Goal: Task Accomplishment & Management: Use online tool/utility

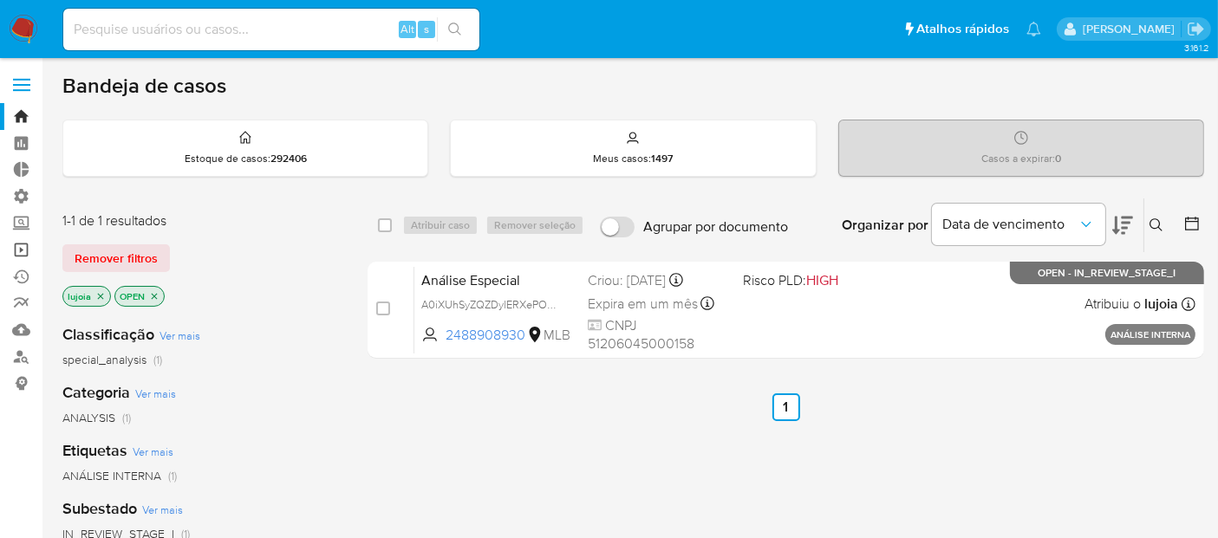
click at [19, 247] on link "Operações em massa" at bounding box center [103, 250] width 206 height 27
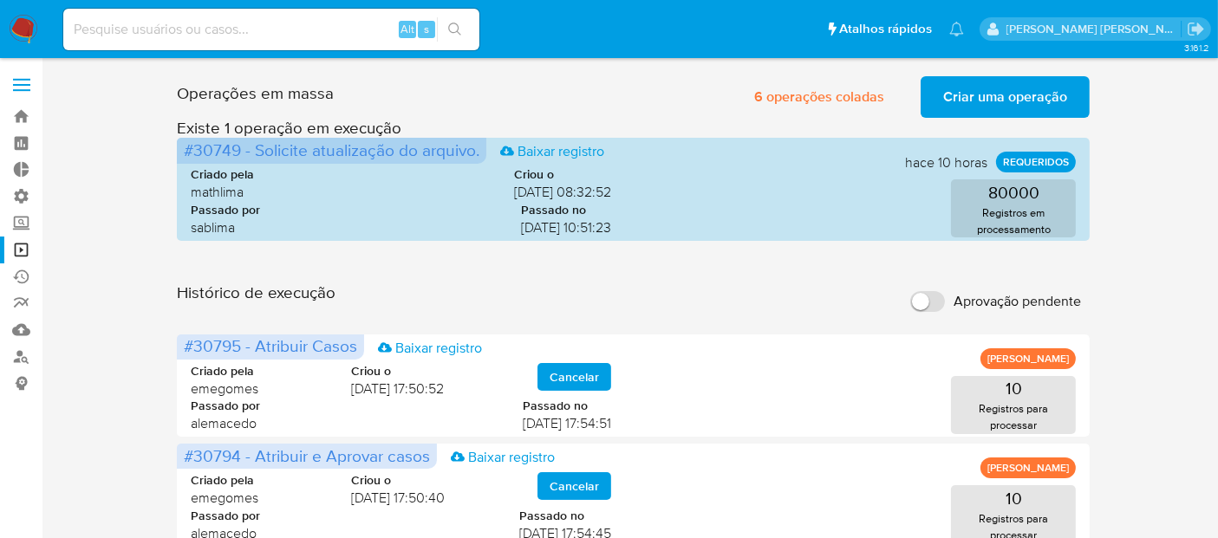
click at [1000, 300] on span "Aprovação pendente" at bounding box center [1016, 301] width 127 height 17
click at [945, 300] on input "Aprovação pendente" at bounding box center [927, 301] width 35 height 21
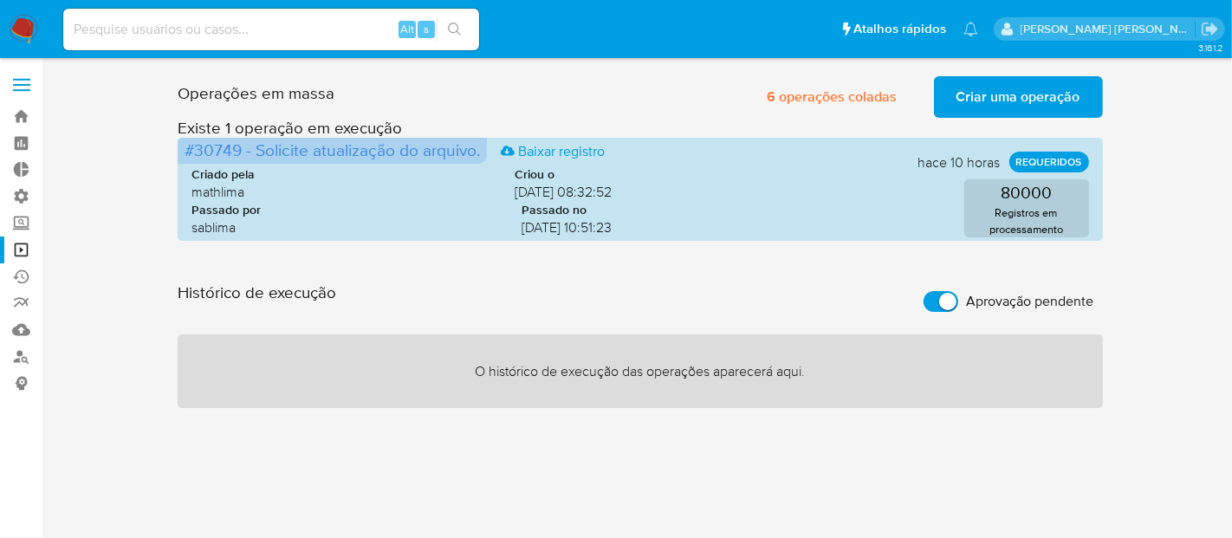
click at [1000, 300] on span "Aprovação pendente" at bounding box center [1030, 301] width 127 height 17
click at [958, 300] on input "Aprovação pendente" at bounding box center [941, 301] width 35 height 21
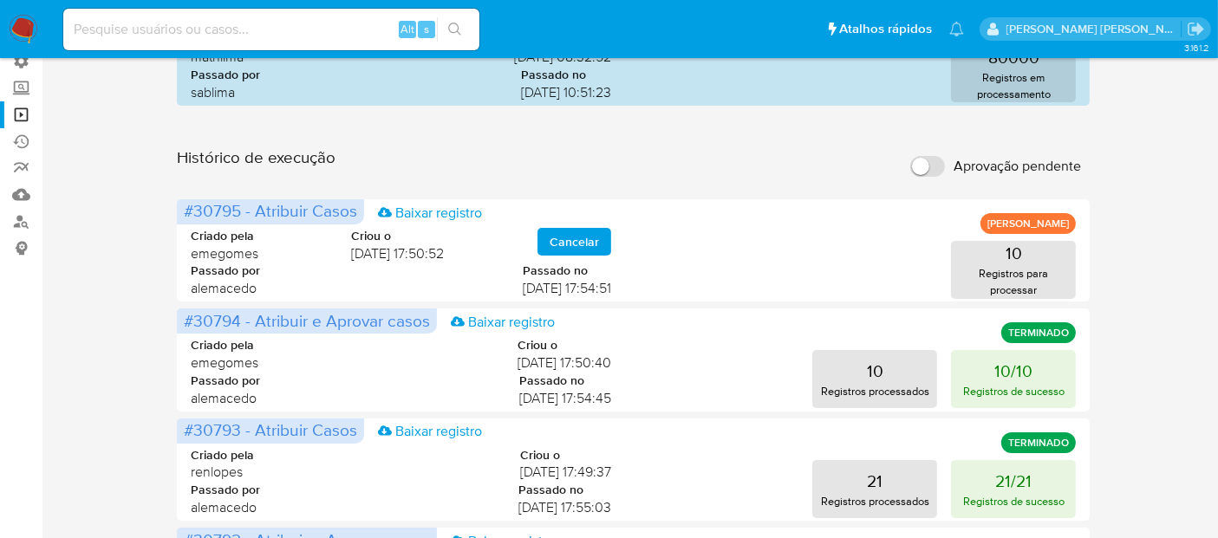
scroll to position [153, 0]
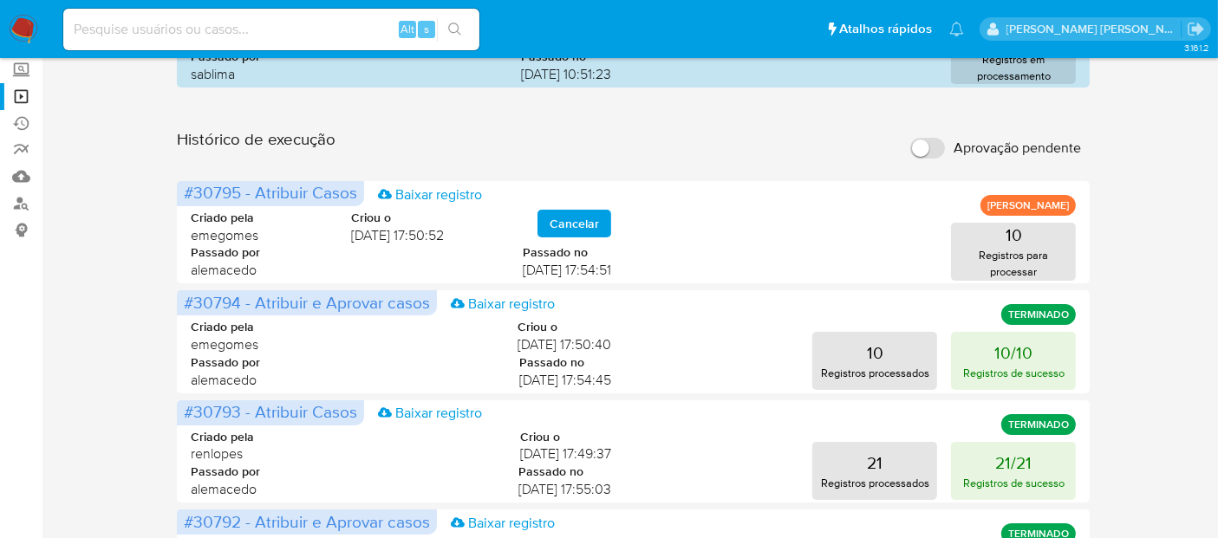
click at [1001, 149] on span "Aprovação pendente" at bounding box center [1016, 148] width 127 height 17
click at [945, 149] on input "Aprovação pendente" at bounding box center [927, 148] width 35 height 21
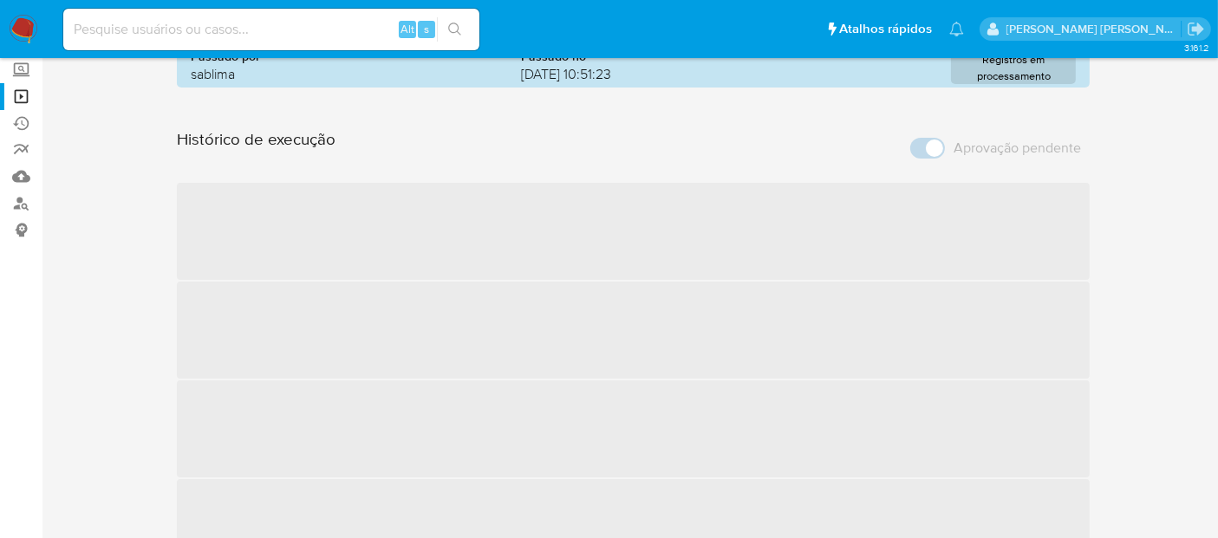
scroll to position [0, 0]
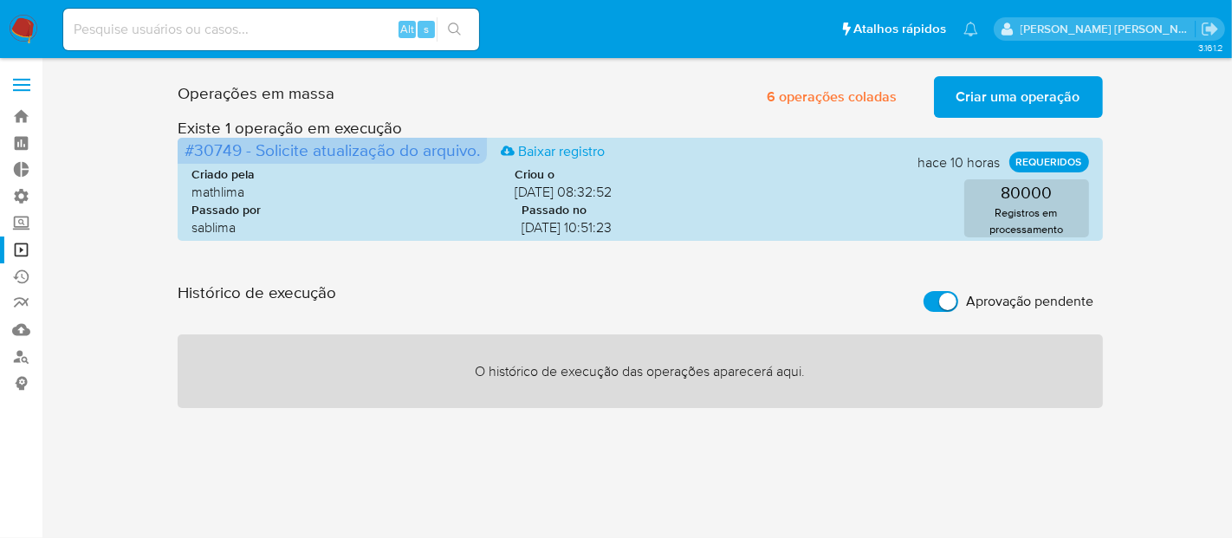
click at [978, 307] on span "Aprovação pendente" at bounding box center [1030, 301] width 127 height 17
click at [958, 307] on input "Aprovação pendente" at bounding box center [941, 301] width 35 height 21
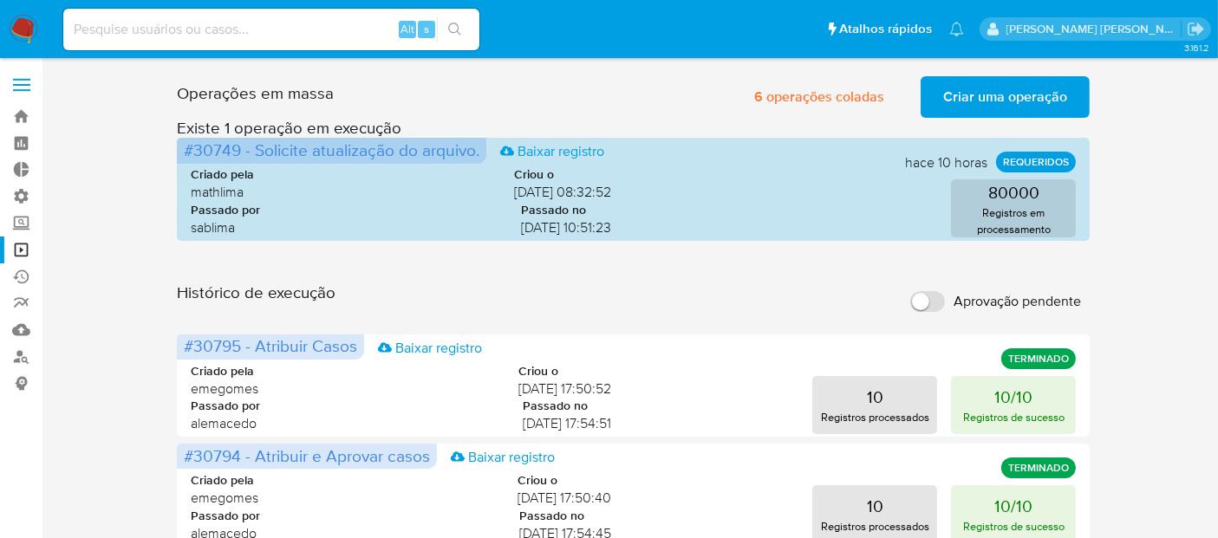
click at [1004, 300] on span "Aprovação pendente" at bounding box center [1016, 301] width 127 height 17
click at [945, 300] on input "Aprovação pendente" at bounding box center [927, 301] width 35 height 21
checkbox input "true"
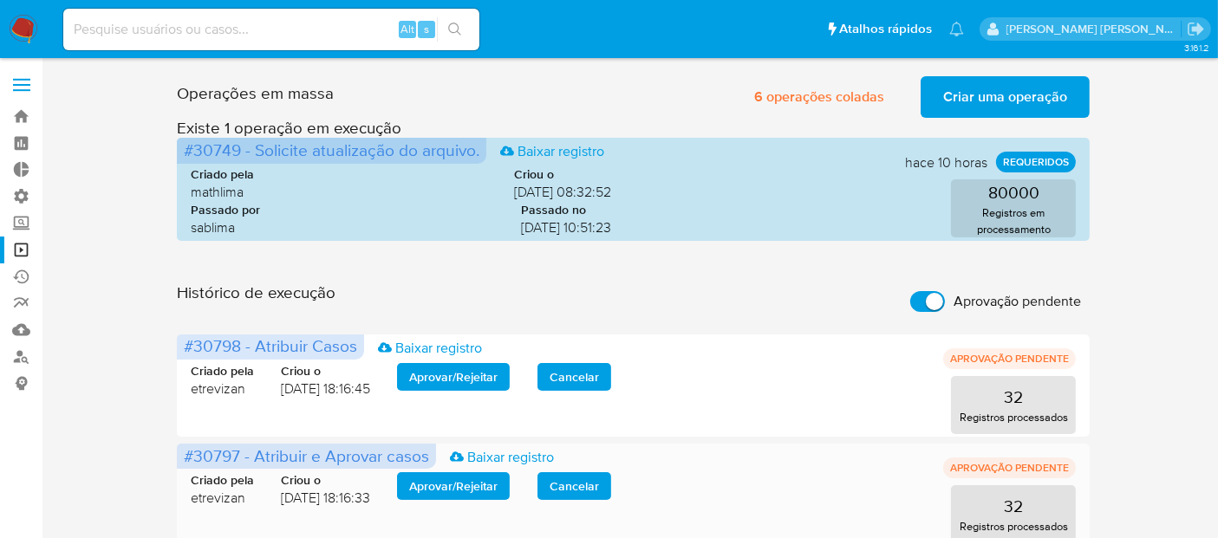
click at [497, 484] on span "Aprovar / Rejeitar" at bounding box center [453, 486] width 88 height 24
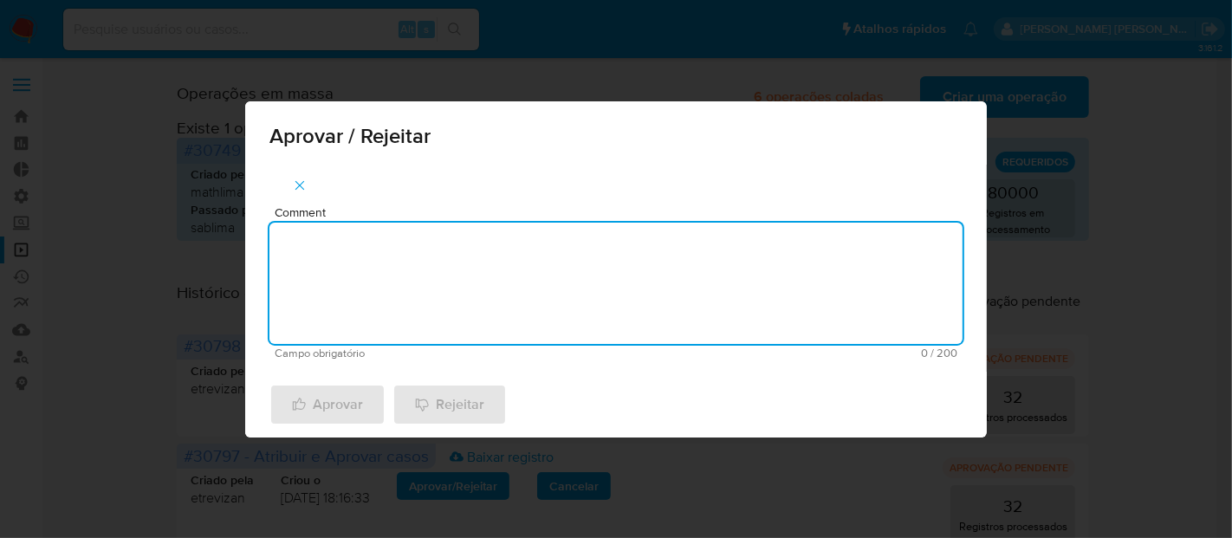
click at [504, 307] on textarea "Comment" at bounding box center [616, 283] width 693 height 121
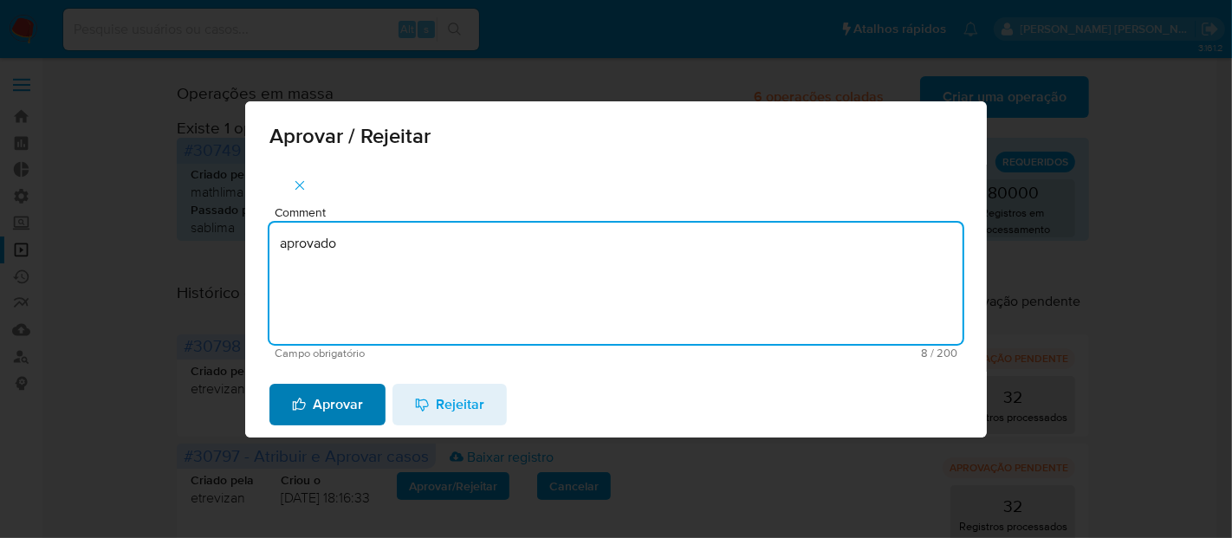
type textarea "aprovado"
click at [360, 405] on span "Aprovar" at bounding box center [327, 405] width 71 height 38
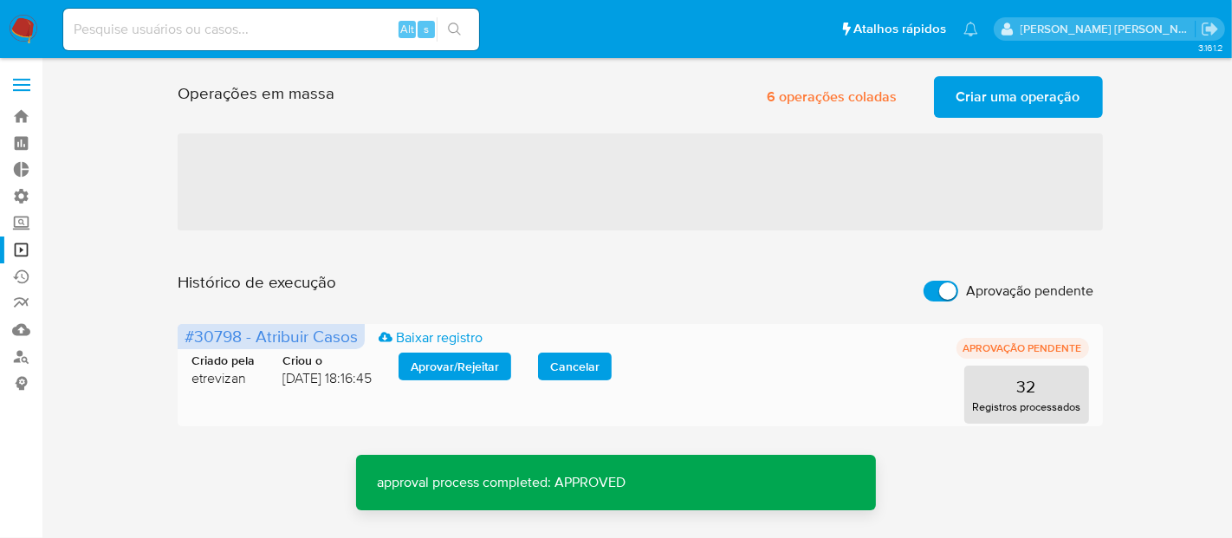
click at [439, 370] on span "Aprovar / Rejeitar" at bounding box center [455, 366] width 88 height 24
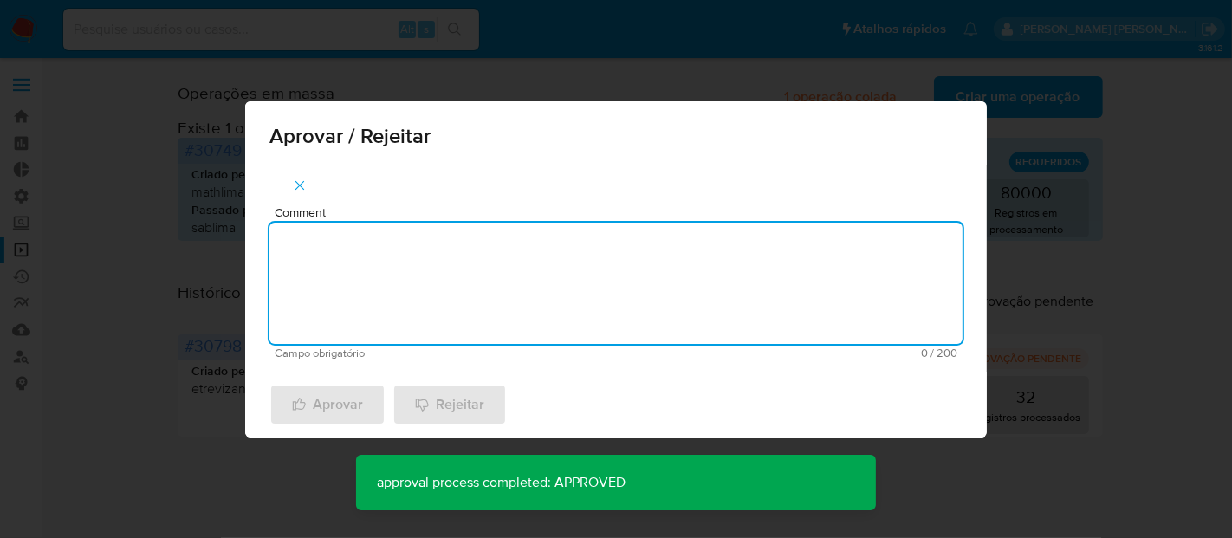
click at [462, 303] on textarea "Comment" at bounding box center [616, 283] width 693 height 121
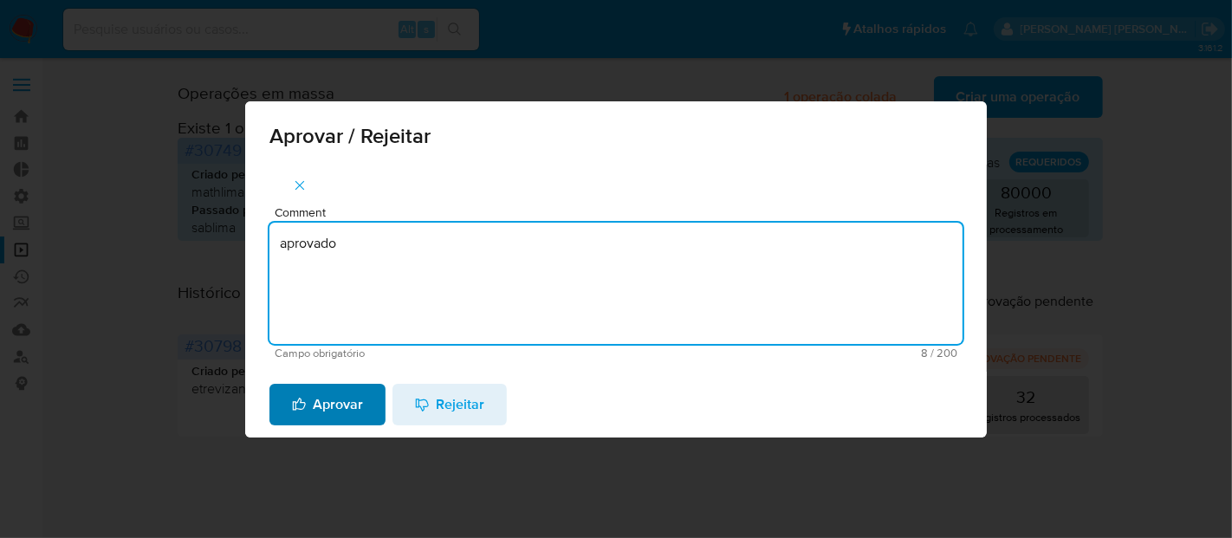
type textarea "aprovado"
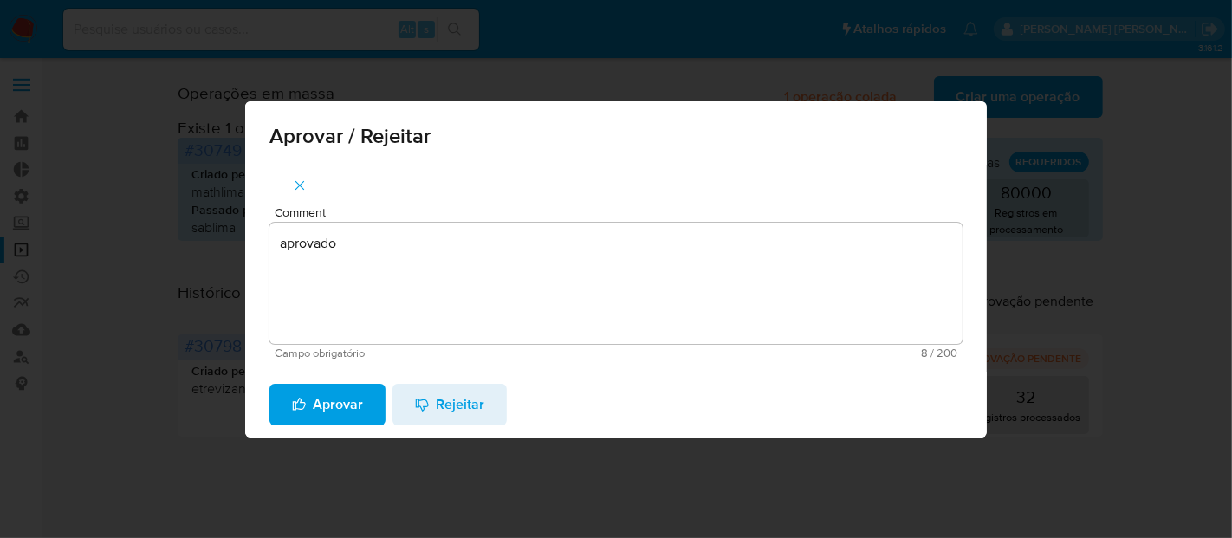
click at [343, 399] on span "Aprovar" at bounding box center [327, 405] width 71 height 38
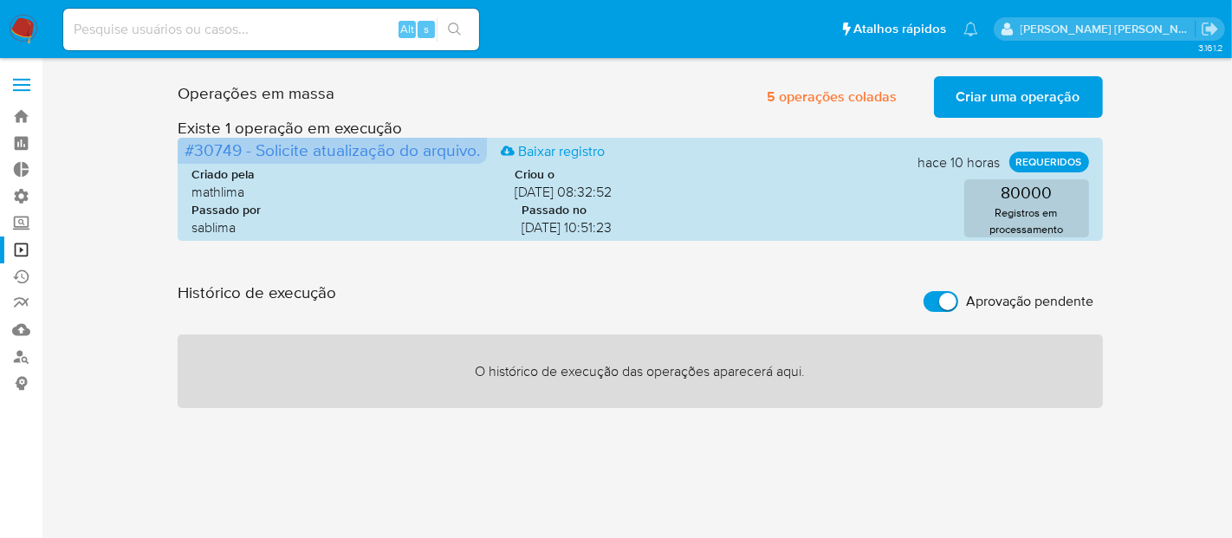
click at [1077, 312] on label "Aprovação pendente" at bounding box center [1009, 302] width 188 height 38
click at [958, 312] on input "Aprovação pendente" at bounding box center [941, 301] width 35 height 21
checkbox input "false"
